Goal: Answer question/provide support

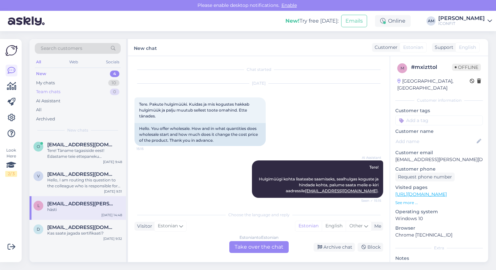
scroll to position [356, 0]
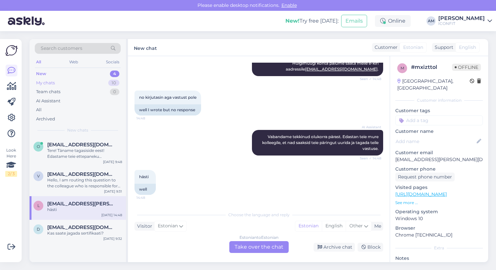
click at [67, 84] on div "My chats 10" at bounding box center [78, 82] width 86 height 9
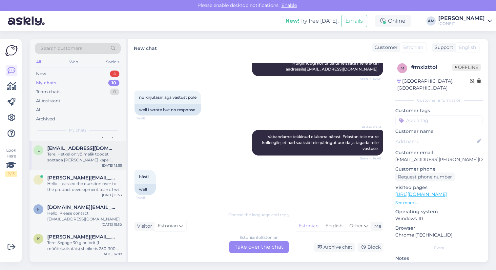
scroll to position [57, 0]
click at [74, 182] on div "Hello! I passed the question over to the product development team. I will have …" at bounding box center [84, 185] width 75 height 12
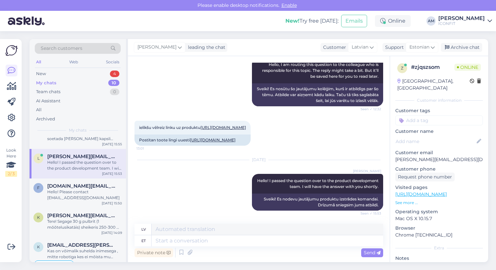
scroll to position [81, 0]
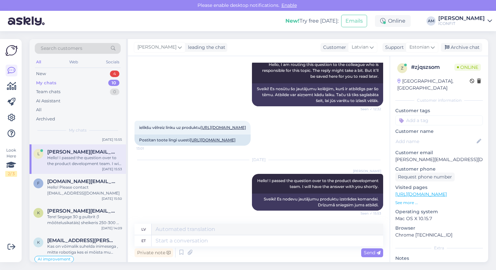
click at [76, 191] on div "f [DOMAIN_NAME][EMAIL_ADDRESS][DOMAIN_NAME] Hello! Please contact [EMAIL_ADDRES…" at bounding box center [78, 189] width 96 height 30
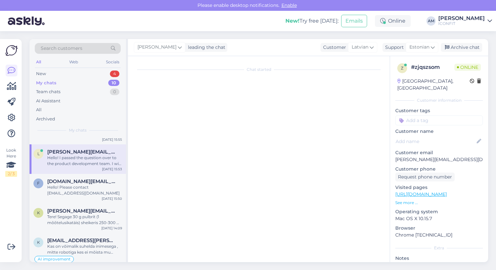
scroll to position [288, 0]
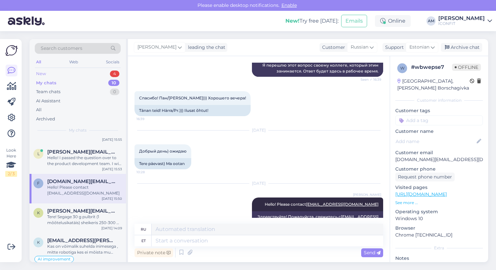
click at [58, 74] on div "New 4" at bounding box center [78, 73] width 86 height 9
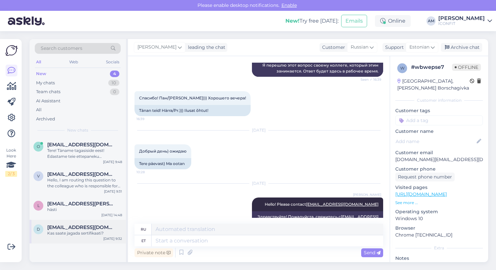
click at [75, 234] on div "Kas saate jagada sertifikaati?" at bounding box center [84, 233] width 75 height 6
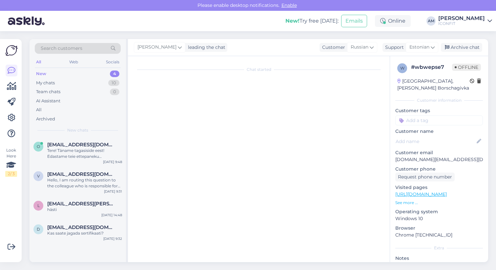
scroll to position [92, 0]
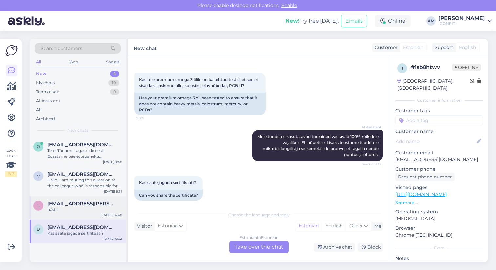
click at [79, 219] on div "l [EMAIL_ADDRESS][PERSON_NAME][DOMAIN_NAME] hästi [DATE] 14:48" at bounding box center [78, 208] width 96 height 24
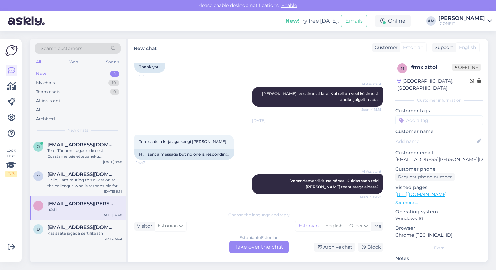
scroll to position [161, 0]
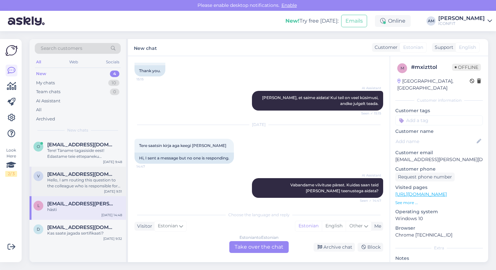
click at [59, 186] on div "Hello, I am routing this question to the colleague who is responsible for this …" at bounding box center [84, 183] width 75 height 12
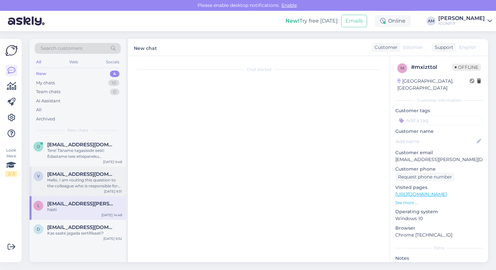
scroll to position [0, 0]
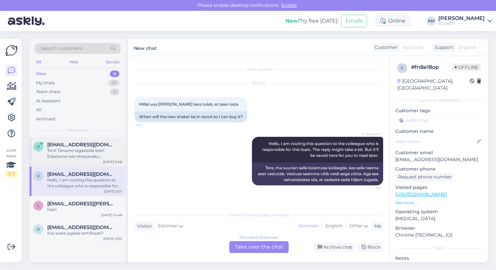
click at [84, 156] on div "Tere! Täname tagasiside eest! Edastame teie ettepaneku allahindluste tootepõhis…" at bounding box center [84, 154] width 75 height 12
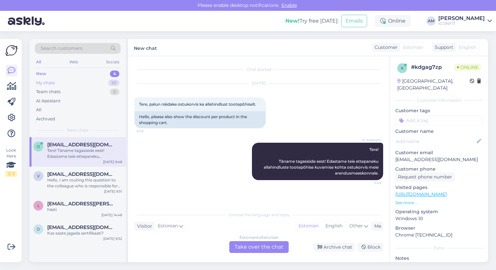
click at [73, 81] on div "My chats 10" at bounding box center [78, 82] width 86 height 9
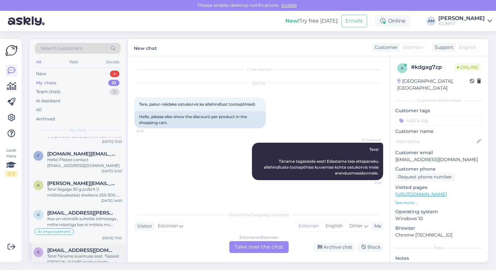
scroll to position [172, 0]
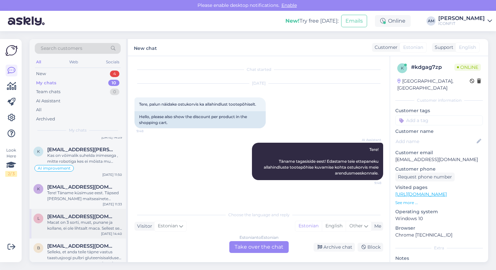
click at [78, 220] on div "Macat on 3 sorti, must, punane ja kollane, ei ole lihtsalt maca. Sellest see kü…" at bounding box center [84, 226] width 75 height 12
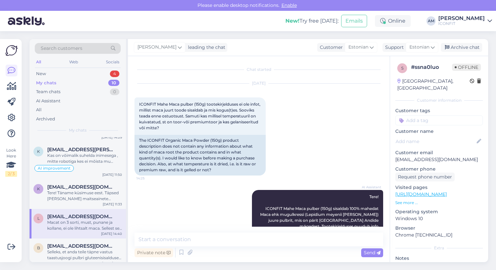
scroll to position [130, 0]
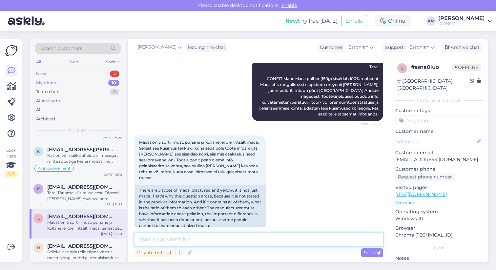
click at [213, 240] on textarea at bounding box center [259, 240] width 249 height 14
paste textarea "Taime ja koostis: 100% mahe maka juur (Lepidium meyenii) — [PERSON_NAME] lisaai…"
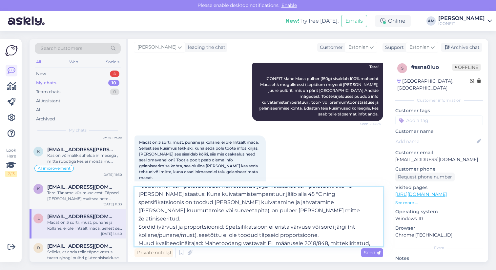
scroll to position [0, 0]
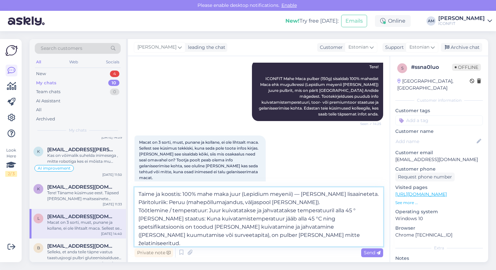
drag, startPoint x: 165, startPoint y: 194, endPoint x: 139, endPoint y: 193, distance: 25.9
click at [139, 193] on textarea "Taime ja koostis: 100% mahe maka juur (Lepidium meyenii) — [PERSON_NAME] lisaai…" at bounding box center [259, 216] width 249 height 59
click at [202, 194] on textarea "Koostis: 100% mahe maka juur (Lepidium meyenii) — [PERSON_NAME] lisaaineteta. P…" at bounding box center [259, 216] width 249 height 59
click at [213, 220] on textarea "Koostis: 100% mahe maca juur (Lepidium meyenii) — [PERSON_NAME] lisaaineteta. P…" at bounding box center [259, 216] width 249 height 59
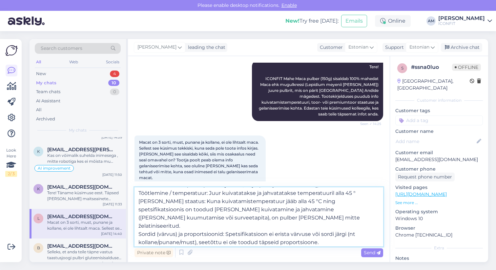
scroll to position [20, 0]
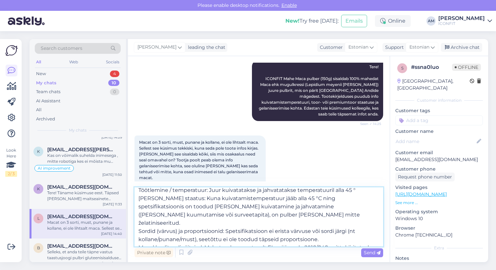
type textarea "Koostis: 100% mahe maca juur (Lepidium meyenii) — [PERSON_NAME] lisaaineteta. P…"
